Goal: Transaction & Acquisition: Register for event/course

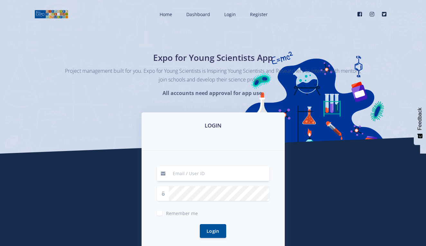
click at [181, 172] on input at bounding box center [219, 173] width 100 height 15
type input "bonginkosisolly8@gmail.com"
click at [178, 216] on div "Login" at bounding box center [213, 230] width 112 height 29
click at [174, 212] on span "Remember me" at bounding box center [182, 213] width 32 height 6
click at [170, 212] on input "Remember me" at bounding box center [168, 211] width 4 height 4
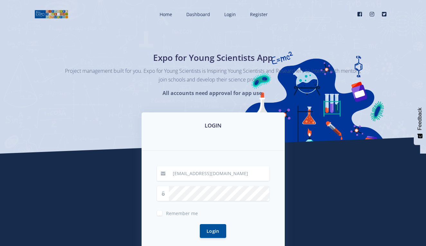
checkbox input "true"
click at [206, 231] on button "Login" at bounding box center [213, 231] width 26 height 14
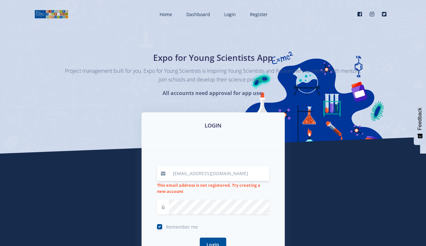
drag, startPoint x: 236, startPoint y: 174, endPoint x: 144, endPoint y: 174, distance: 92.7
click at [144, 174] on div "bonginkosisolly8@gmail.com This email address is not registered. Try creating a…" at bounding box center [213, 213] width 143 height 124
type input "Sitholebs@tut.ac.za"
click at [207, 240] on button "Login" at bounding box center [213, 244] width 26 height 14
drag, startPoint x: 217, startPoint y: 173, endPoint x: 167, endPoint y: 174, distance: 49.9
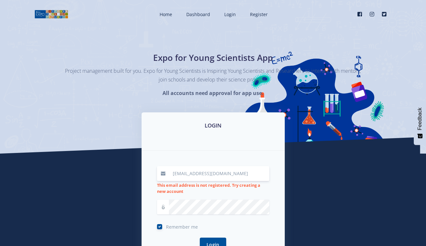
click at [167, 174] on div "Sitholebs@tut.ac.za" at bounding box center [213, 173] width 112 height 15
click at [231, 17] on span "Login" at bounding box center [230, 14] width 12 height 6
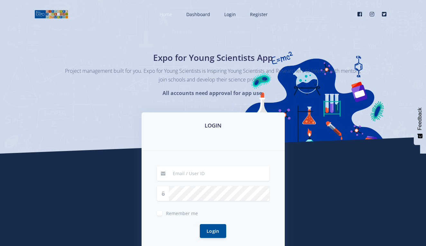
click at [165, 14] on span "Home" at bounding box center [166, 14] width 13 height 6
click at [189, 176] on input at bounding box center [219, 173] width 100 height 15
type input "[EMAIL_ADDRESS][DOMAIN_NAME]"
click at [205, 231] on button "Login" at bounding box center [213, 231] width 26 height 14
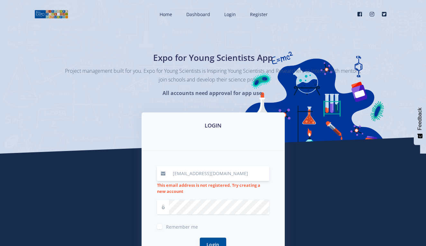
drag, startPoint x: 237, startPoint y: 173, endPoint x: 172, endPoint y: 178, distance: 64.9
click at [172, 178] on input "[EMAIL_ADDRESS][DOMAIN_NAME]" at bounding box center [219, 173] width 100 height 15
drag, startPoint x: 234, startPoint y: 173, endPoint x: 159, endPoint y: 165, distance: 75.1
click at [159, 165] on div "bonginkosisolly8@gmail.com This email address is not registered. Try creating a…" at bounding box center [213, 213] width 143 height 124
type input "bonginkosi.sithole@labour.gov.za"
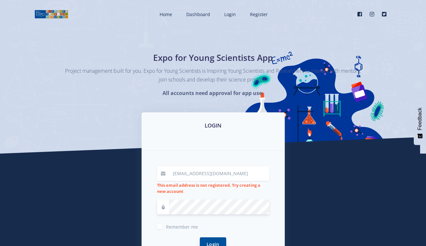
click at [206, 241] on button "Login" at bounding box center [213, 244] width 26 height 14
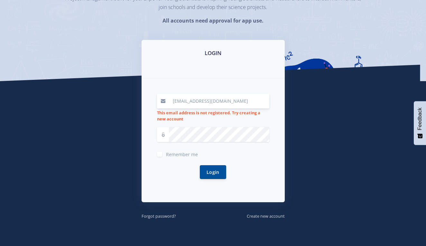
scroll to position [81, 0]
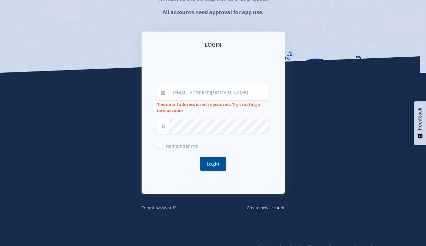
click at [169, 210] on link "Forgot password?" at bounding box center [159, 207] width 34 height 7
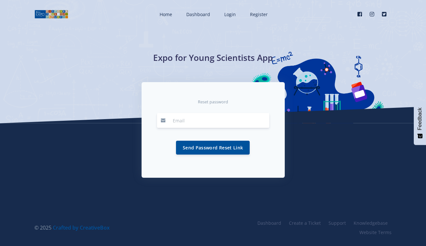
click at [186, 123] on input "email" at bounding box center [219, 120] width 100 height 15
type input "v"
type input "bonginkosisolly8@gmail.com"
click at [189, 148] on button "Send Password Reset Link" at bounding box center [213, 147] width 74 height 14
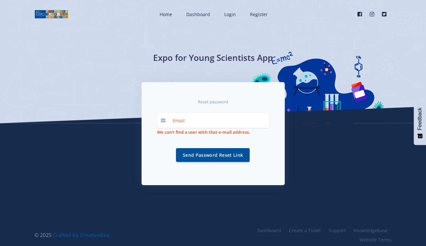
click at [154, 146] on div "Reset password We can't find a user with that e-mail address. Send Password Res…" at bounding box center [213, 133] width 143 height 103
click at [255, 14] on span "Register" at bounding box center [259, 14] width 18 height 6
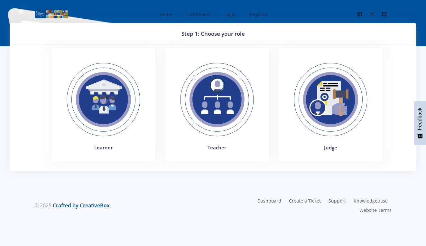
click at [324, 130] on img at bounding box center [331, 99] width 89 height 89
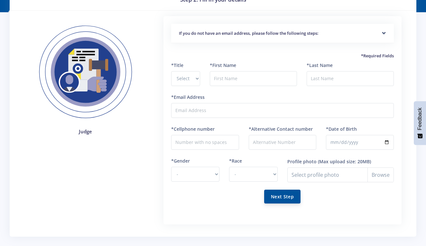
scroll to position [15, 0]
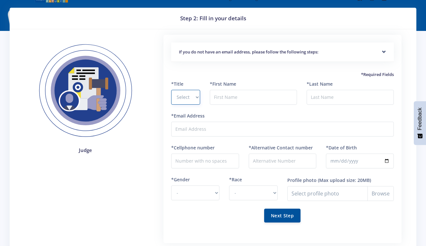
select select "other"
click at [223, 96] on input "text" at bounding box center [253, 97] width 87 height 15
type input "Bonginkois"
select select "Mr"
click at [248, 97] on input "Bonginkois" at bounding box center [253, 97] width 87 height 15
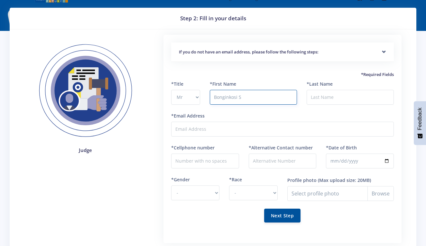
type input "Bonginkosi S"
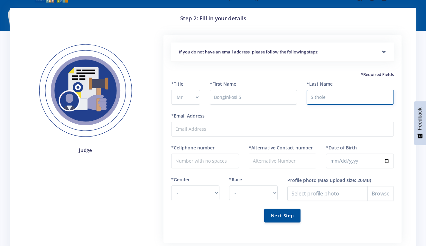
type input "Sithole"
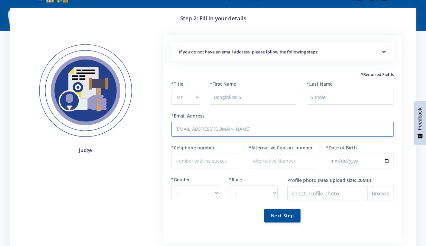
type input "[EMAIL_ADDRESS][DOMAIN_NAME]"
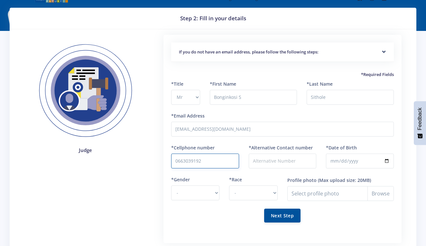
type input "0663039192"
type input "0711108122"
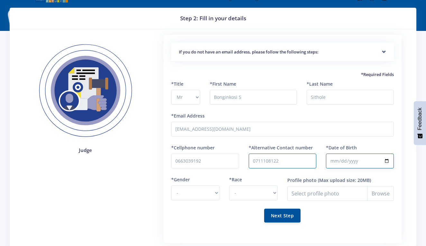
click at [338, 162] on input "*Date of Birth" at bounding box center [360, 161] width 68 height 15
click at [359, 159] on input "[DATE]" at bounding box center [360, 161] width 68 height 15
click at [348, 159] on input "[DATE]" at bounding box center [360, 161] width 68 height 15
click at [350, 162] on input "[DATE]" at bounding box center [360, 161] width 68 height 15
click at [351, 156] on input "[DATE]" at bounding box center [360, 161] width 68 height 15
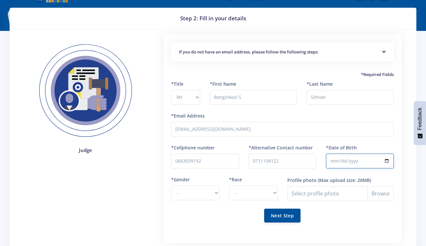
click at [340, 159] on input "2018-12-15" at bounding box center [360, 161] width 68 height 15
click at [335, 161] on input "2018-09-15" at bounding box center [360, 161] width 68 height 15
click at [341, 159] on input "2018-12-15" at bounding box center [360, 161] width 68 height 15
click at [350, 160] on input "2018-12-15" at bounding box center [360, 161] width 68 height 15
type input "0009-12-15"
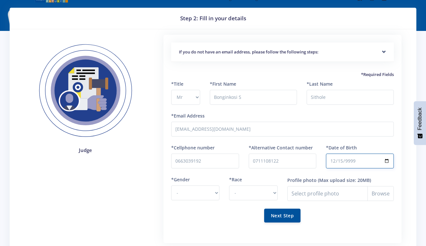
type input "19111-12-15"
type input "99999-12-15"
type input "0099-12-15"
type input "119999-12-15"
click at [385, 170] on div "*Date of Birth 0009-12-15" at bounding box center [360, 160] width 78 height 32
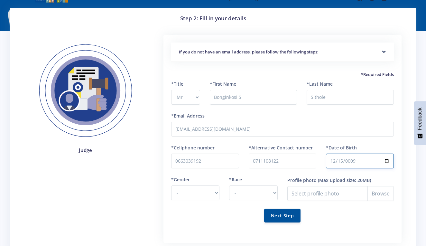
click at [351, 158] on input "0009-12-15" at bounding box center [360, 161] width 68 height 15
drag, startPoint x: 368, startPoint y: 161, endPoint x: 333, endPoint y: 161, distance: 34.8
click at [333, 161] on input "0009-12-15" at bounding box center [360, 161] width 68 height 15
click at [343, 160] on input "0009-12-15" at bounding box center [360, 161] width 68 height 15
click at [353, 162] on input "0009-12-04" at bounding box center [360, 161] width 68 height 15
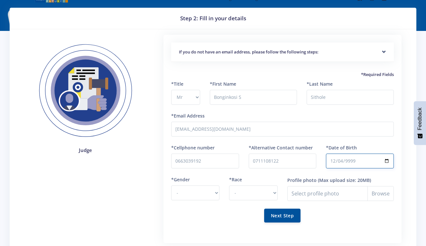
click at [361, 154] on input "9999-12-04" at bounding box center [360, 161] width 68 height 15
click at [350, 162] on input "9999-12-04" at bounding box center [360, 161] width 68 height 15
type input "1994-12-24"
click at [299, 172] on div "*Alternative Contact number 0711108122" at bounding box center [283, 160] width 78 height 32
select select "M"
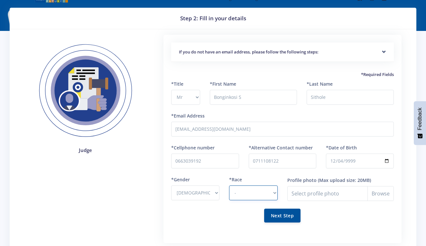
select select "African"
click at [302, 194] on input "Profile photo" at bounding box center [341, 193] width 107 height 15
type input "C:\fakepath\IMG_3505.jpeg"
click at [283, 214] on button "Next Step" at bounding box center [282, 215] width 36 height 14
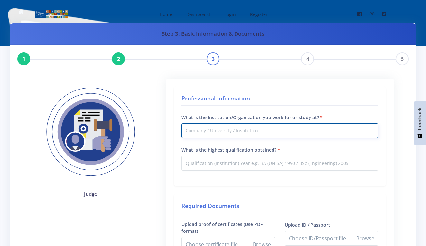
type input "d"
type input "D"
type input "Department of Employment And Labour"
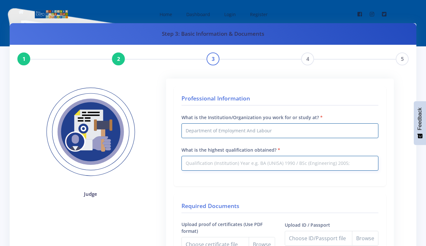
click at [195, 163] on input "What is the highest qualification obtained?" at bounding box center [280, 163] width 197 height 15
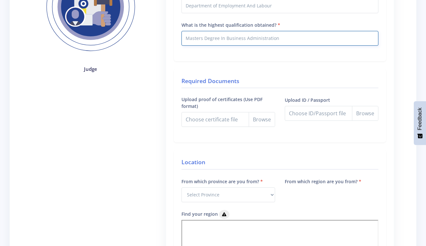
scroll to position [125, 0]
type input "Masters Degree In Business Administration"
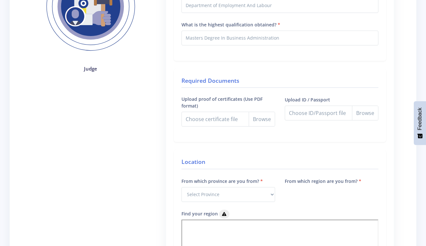
click at [261, 120] on input "Upload proof of certificates (Use PDF format)" at bounding box center [229, 119] width 94 height 15
type input "C:\fakepath\ACADEMIC QUALIFICATIONS BS SITHOLE .pdf"
click at [360, 115] on input "Upload ID / Passport" at bounding box center [332, 113] width 94 height 15
type input "C:\fakepath\ID Sithole BS 2.pdf"
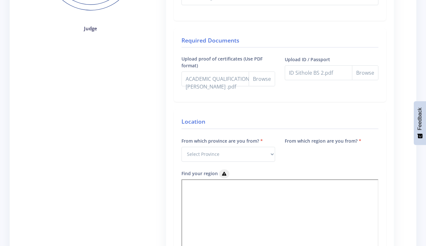
scroll to position [168, 0]
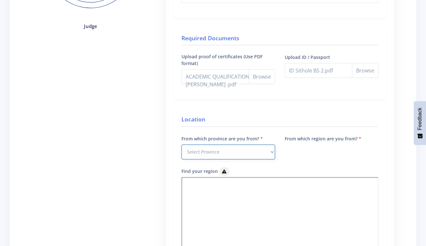
select select "9"
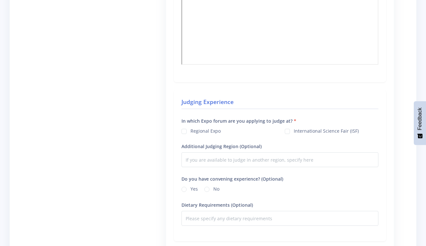
scroll to position [455, 0]
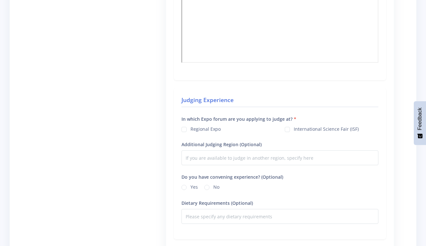
click at [294, 128] on label "International Science Fair (ISF)" at bounding box center [326, 128] width 65 height 5
click at [294, 128] on input "International Science Fair (ISF)" at bounding box center [296, 127] width 4 height 4
checkbox input "true"
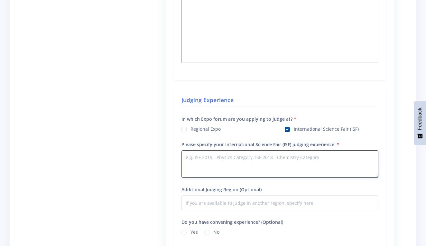
click at [258, 166] on textarea "Please specify your International Science Fair (ISF) judging experience:" at bounding box center [280, 163] width 197 height 27
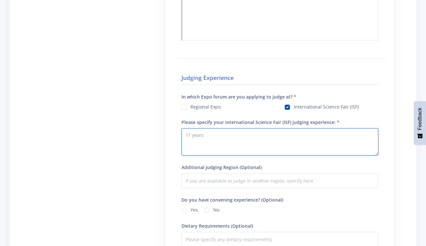
scroll to position [481, 0]
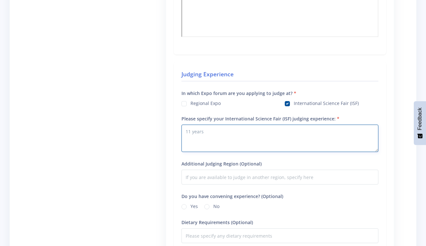
type textarea "11 years"
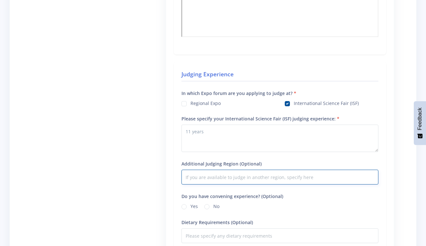
click at [224, 179] on input "Additional Judging Region (Optional)" at bounding box center [280, 177] width 197 height 15
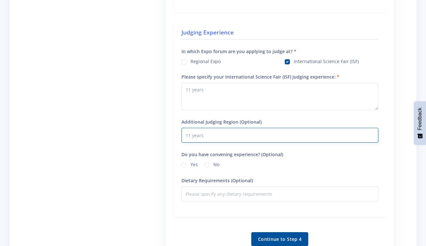
scroll to position [524, 0]
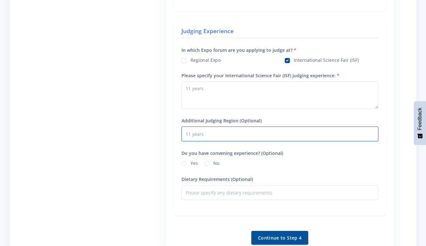
type input "11 years"
click at [191, 161] on label "Yes" at bounding box center [194, 162] width 7 height 5
click at [191, 161] on input "Yes" at bounding box center [193, 162] width 4 height 4
radio input "true"
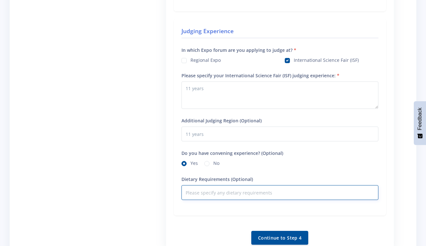
click at [200, 195] on input "Dietary Requirements (Optional)" at bounding box center [280, 192] width 197 height 15
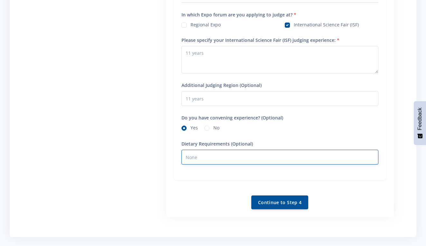
scroll to position [561, 0]
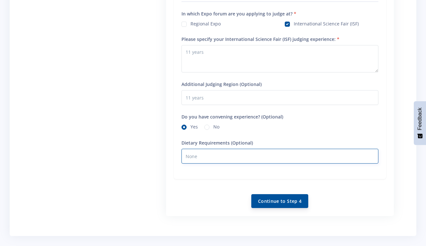
type input "None"
click at [263, 201] on button "Continue to Step 4" at bounding box center [279, 201] width 57 height 14
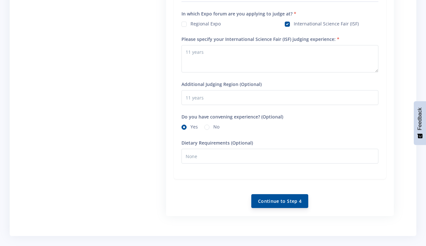
click at [260, 197] on button "Continue to Step 4" at bounding box center [279, 201] width 57 height 14
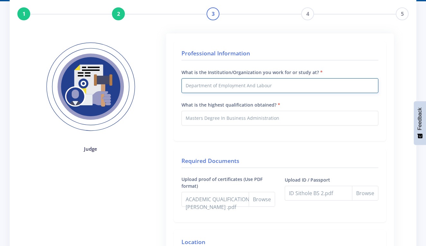
scroll to position [43, 0]
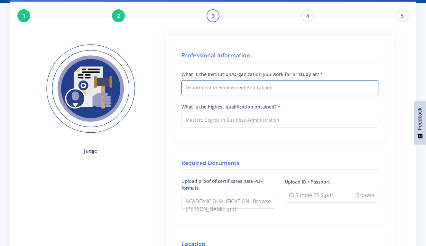
click at [211, 90] on input "Department of Employment And Labour" at bounding box center [280, 87] width 197 height 15
type input "Department Of Employment and labour"
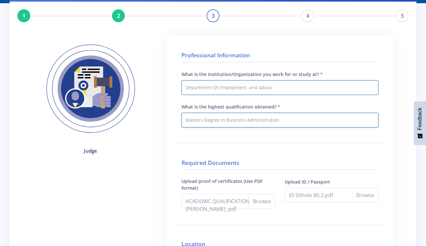
click at [195, 124] on input "Masters Degree In Business Administration" at bounding box center [280, 120] width 197 height 15
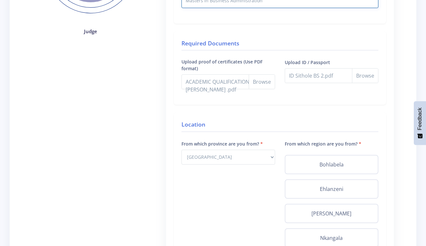
scroll to position [165, 0]
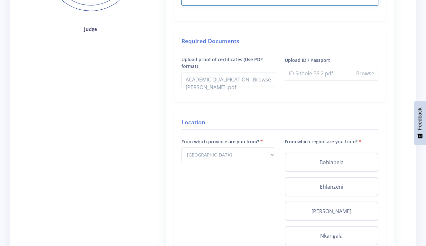
type input "Masters in Business Administration"
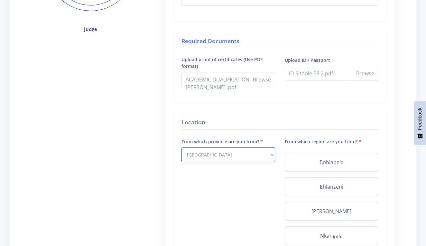
select select "9"
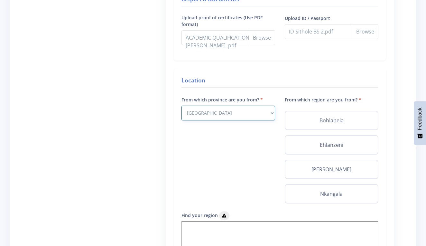
scroll to position [207, 0]
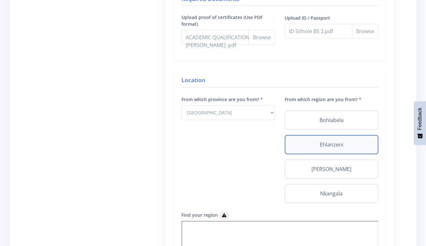
click at [328, 144] on label "Ehlanzeni" at bounding box center [332, 145] width 82 height 8
click at [295, 144] on input "Ehlanzeni" at bounding box center [293, 143] width 4 height 4
radio input "true"
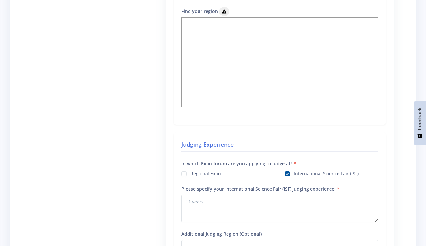
scroll to position [412, 0]
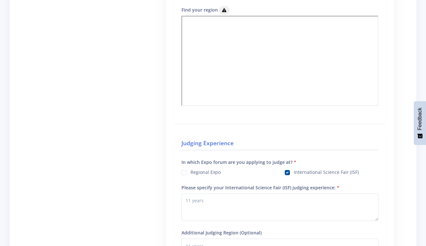
click at [294, 172] on label "International Science Fair (ISF)" at bounding box center [326, 171] width 65 height 5
click at [294, 172] on input "International Science Fair (ISF)" at bounding box center [296, 170] width 4 height 4
checkbox input "true"
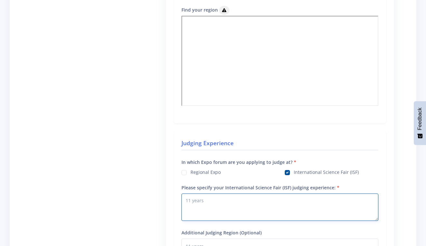
click at [244, 207] on textarea "11 years" at bounding box center [280, 207] width 197 height 27
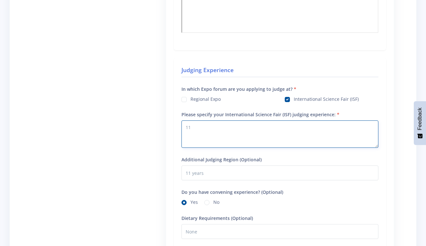
scroll to position [486, 0]
type textarea "11"
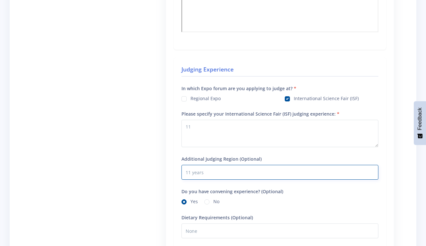
click at [196, 172] on input "11 years" at bounding box center [280, 172] width 197 height 15
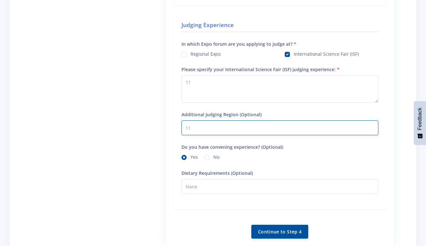
scroll to position [528, 0]
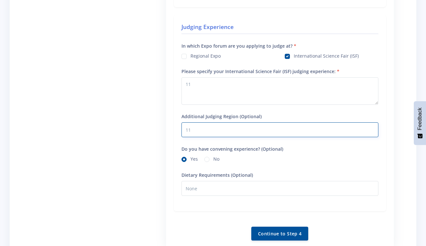
type input "11"
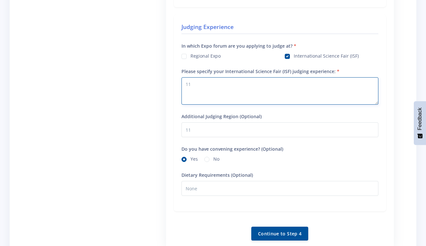
click at [199, 86] on textarea "11" at bounding box center [280, 90] width 197 height 27
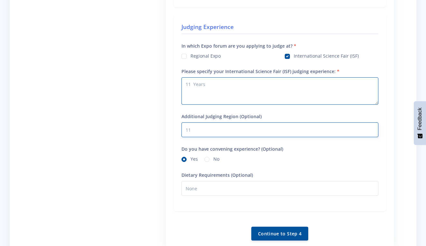
click at [197, 127] on input "11" at bounding box center [280, 129] width 197 height 15
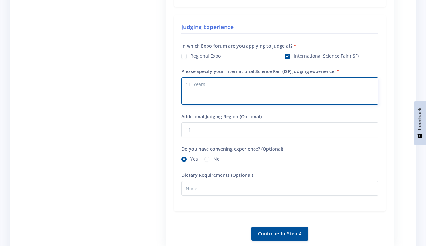
click at [212, 85] on textarea "11 Years" at bounding box center [280, 90] width 197 height 27
click at [209, 85] on textarea "11 Years" at bounding box center [280, 90] width 197 height 27
click at [202, 86] on textarea "11 Years" at bounding box center [280, 90] width 197 height 27
click at [206, 85] on textarea "11 Years" at bounding box center [280, 90] width 197 height 27
click at [210, 84] on textarea "11 Years" at bounding box center [280, 90] width 197 height 27
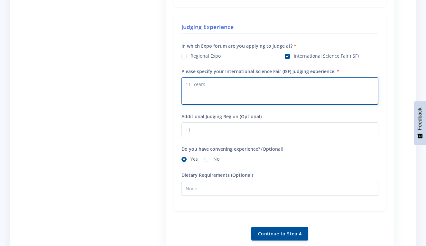
click at [210, 84] on textarea "11 Years" at bounding box center [280, 90] width 197 height 27
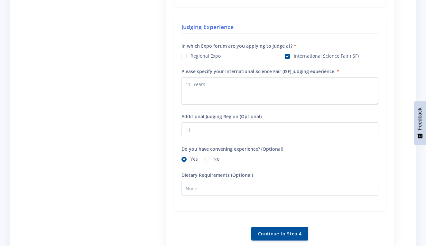
click at [200, 121] on div "Additional Judging Region (Optional) 11" at bounding box center [280, 124] width 197 height 25
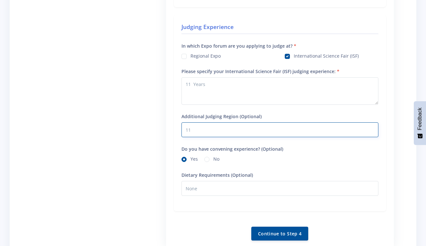
click at [196, 131] on input "11" at bounding box center [280, 129] width 197 height 15
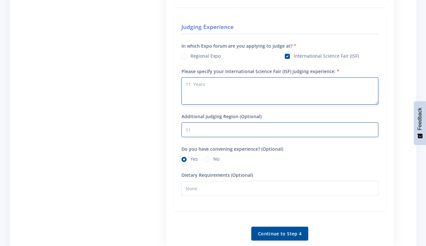
click at [212, 82] on textarea "11 Years" at bounding box center [280, 90] width 197 height 27
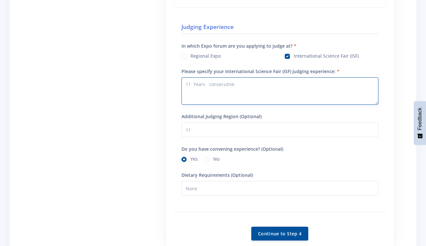
type textarea "11 Years consecutive"
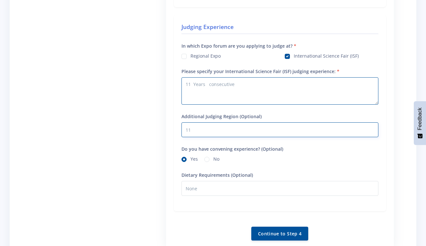
click at [212, 129] on input "11" at bounding box center [280, 129] width 197 height 15
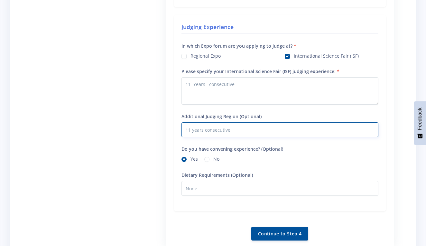
type input "11 years consecutive"
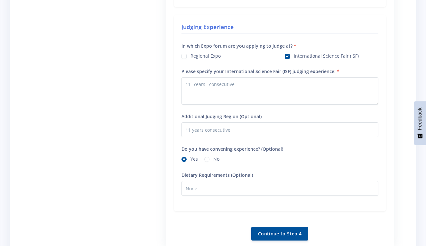
click at [181, 156] on div "Judging Experience In which Expo forum are you applying to judge at? Regional E…" at bounding box center [280, 113] width 212 height 196
click at [183, 156] on div "Yes" at bounding box center [190, 160] width 16 height 8
click at [191, 158] on label "Yes" at bounding box center [194, 158] width 7 height 5
click at [191, 158] on input "Yes" at bounding box center [193, 158] width 4 height 4
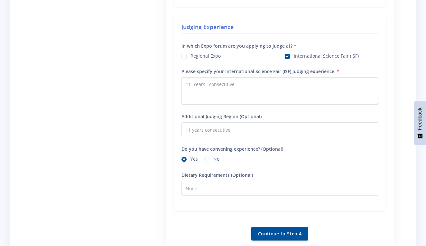
radio input "true"
click at [274, 230] on button "Continue to Step 4" at bounding box center [279, 233] width 57 height 14
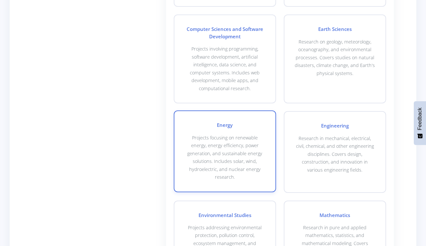
scroll to position [347, 0]
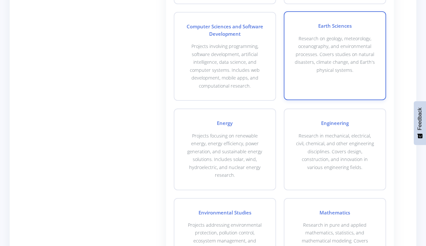
click at [333, 81] on div "Earth Sciences Research on geology, meteorology, oceanography, and environmenta…" at bounding box center [335, 55] width 102 height 89
checkbox input "true"
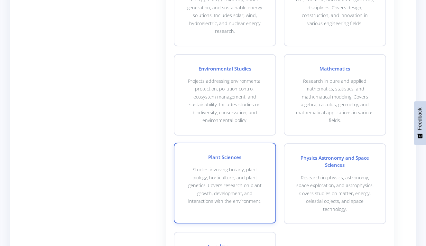
scroll to position [491, 0]
click at [249, 176] on p "Studies involving botany, plant biology, horticulture, and plant genetics. Cove…" at bounding box center [225, 184] width 80 height 39
checkbox input "true"
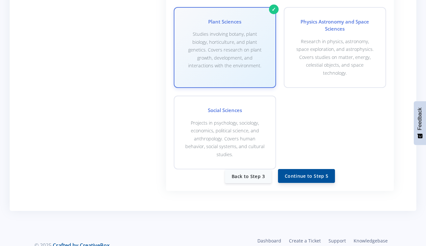
scroll to position [627, 0]
click at [296, 169] on button "Continue to Step 5" at bounding box center [306, 176] width 57 height 14
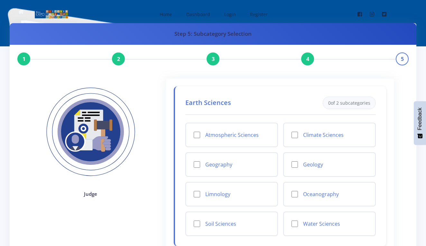
scroll to position [37, 0]
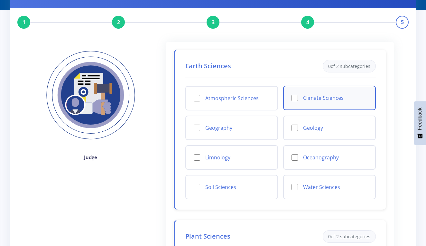
click at [296, 102] on div "Climate Sciences" at bounding box center [329, 98] width 93 height 24
click at [294, 97] on input "Climate Sciences" at bounding box center [295, 98] width 6 height 6
checkbox input "true"
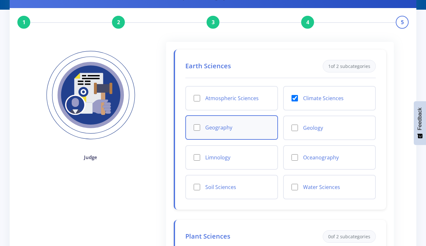
click at [194, 128] on input "Geography" at bounding box center [197, 127] width 6 height 6
checkbox input "true"
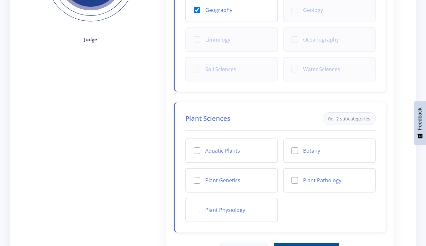
scroll to position [155, 0]
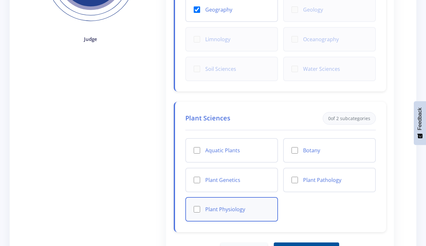
click at [195, 209] on input "Plant Physiology" at bounding box center [197, 209] width 6 height 6
checkbox input "true"
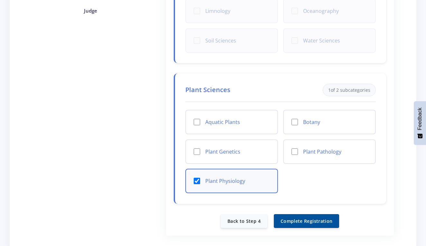
scroll to position [184, 0]
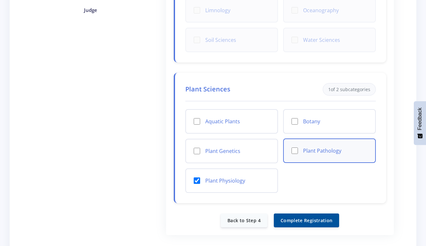
click at [293, 149] on input "Plant Pathology" at bounding box center [295, 150] width 6 height 6
checkbox input "true"
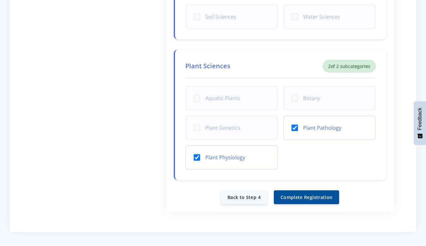
scroll to position [230, 0]
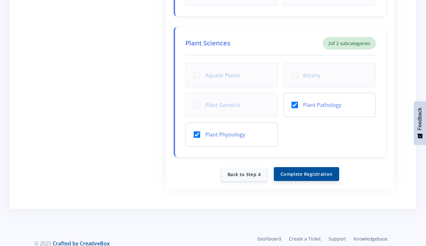
click at [299, 171] on button "Complete Registration" at bounding box center [306, 174] width 65 height 14
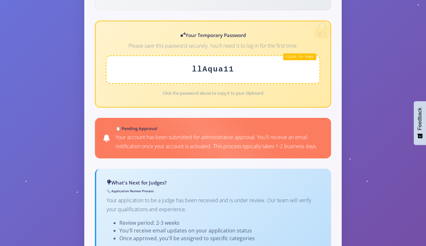
scroll to position [288, 0]
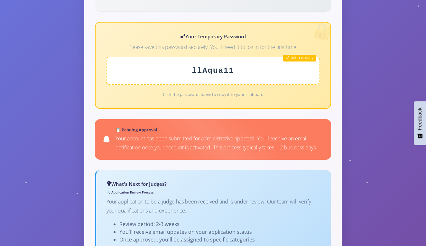
click at [297, 57] on div "llAqua11" at bounding box center [213, 71] width 214 height 28
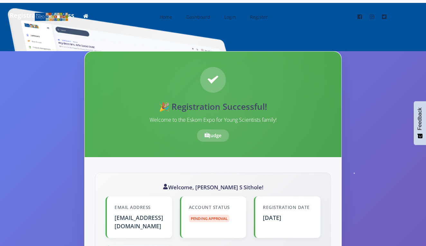
scroll to position [0, 0]
